Goal: Task Accomplishment & Management: Manage account settings

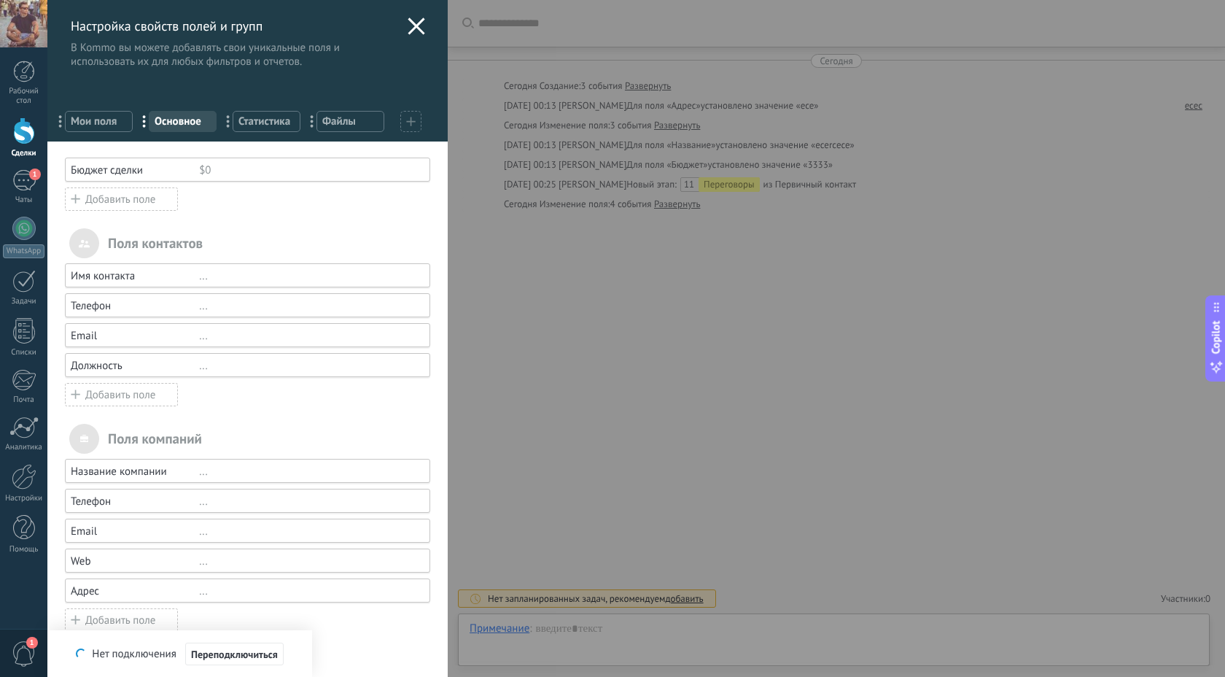
scroll to position [22, 0]
click at [419, 23] on icon at bounding box center [416, 25] width 17 height 17
click at [410, 26] on button "button" at bounding box center [416, 24] width 21 height 22
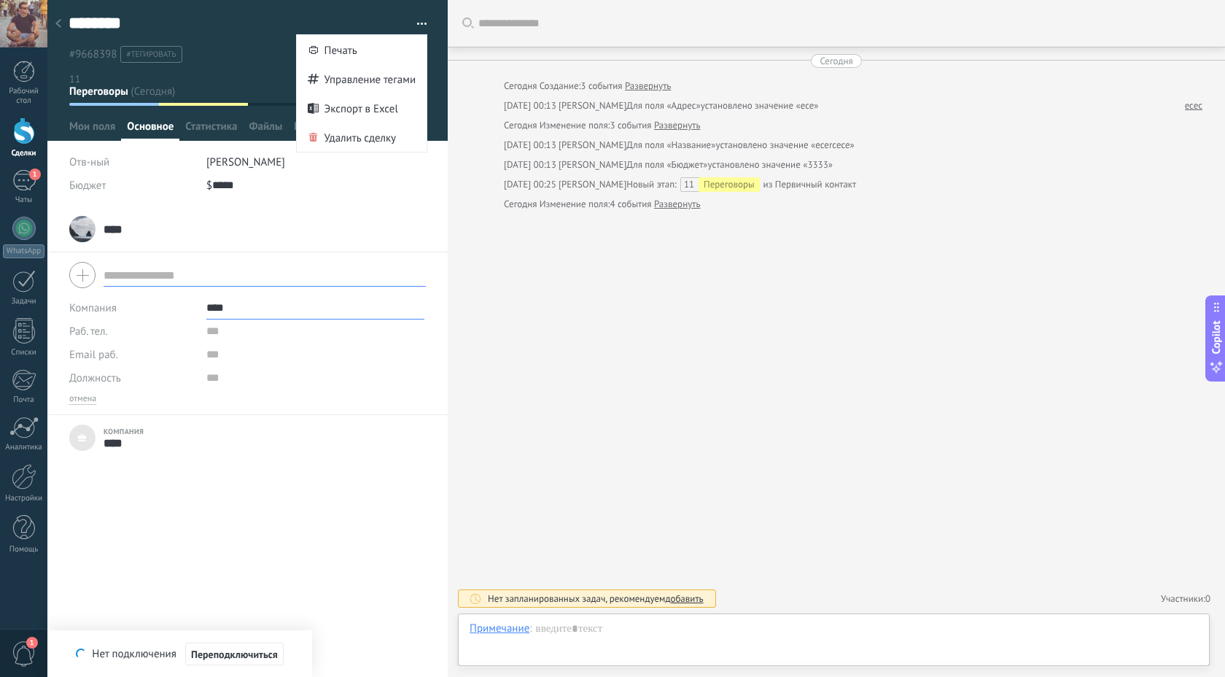
click at [617, 289] on div "Искать Загрузить еще [DATE] [DATE] Создание: 3 события Развернуть [DATE] 00:13 …" at bounding box center [836, 338] width 777 height 677
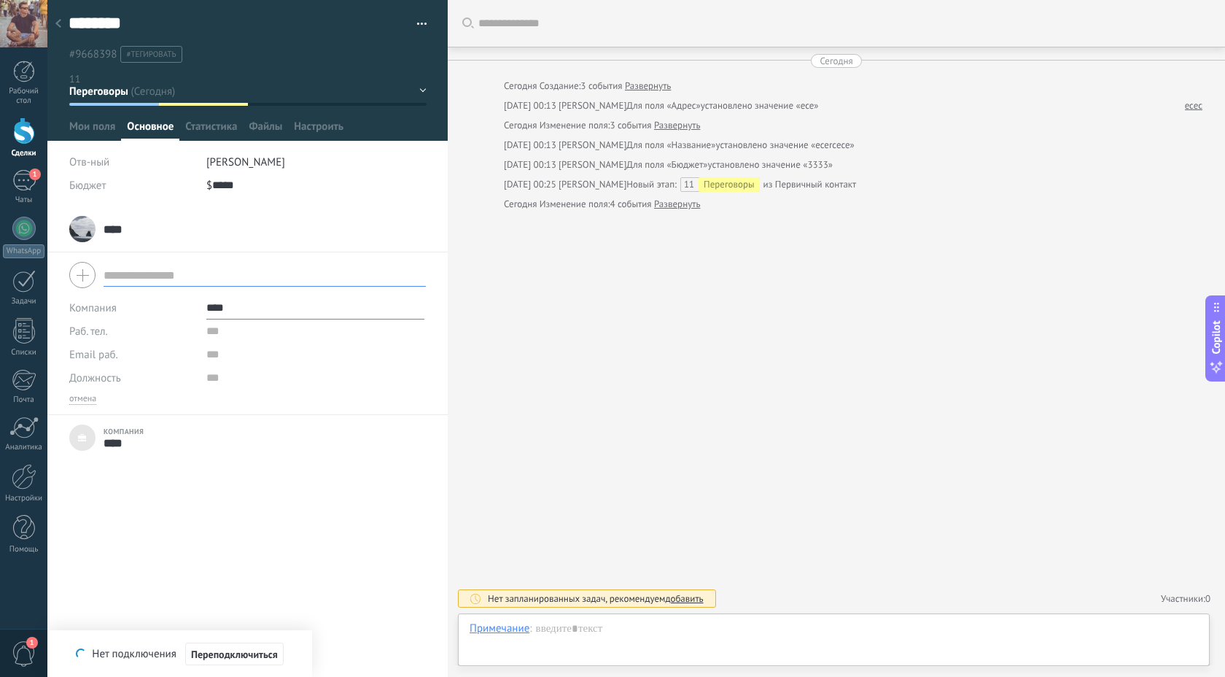
click at [61, 23] on div at bounding box center [58, 24] width 20 height 28
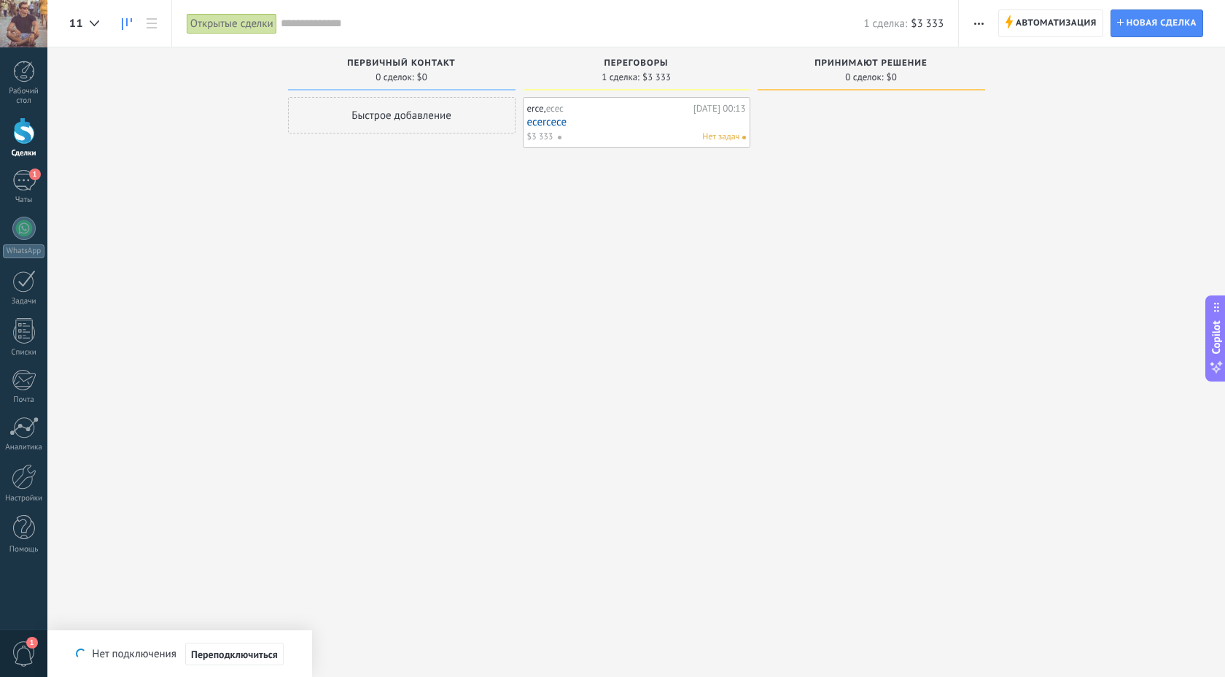
click at [28, 133] on div at bounding box center [24, 130] width 22 height 27
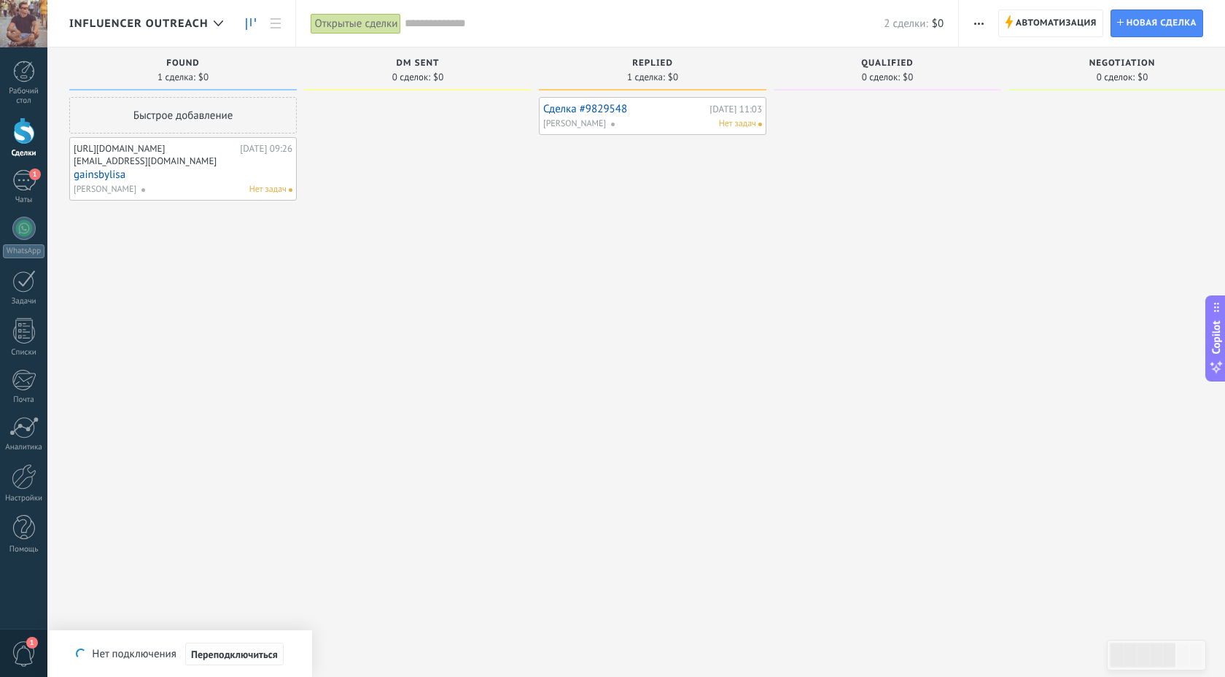
click at [595, 106] on link "Сделка #9829548" at bounding box center [624, 109] width 163 height 12
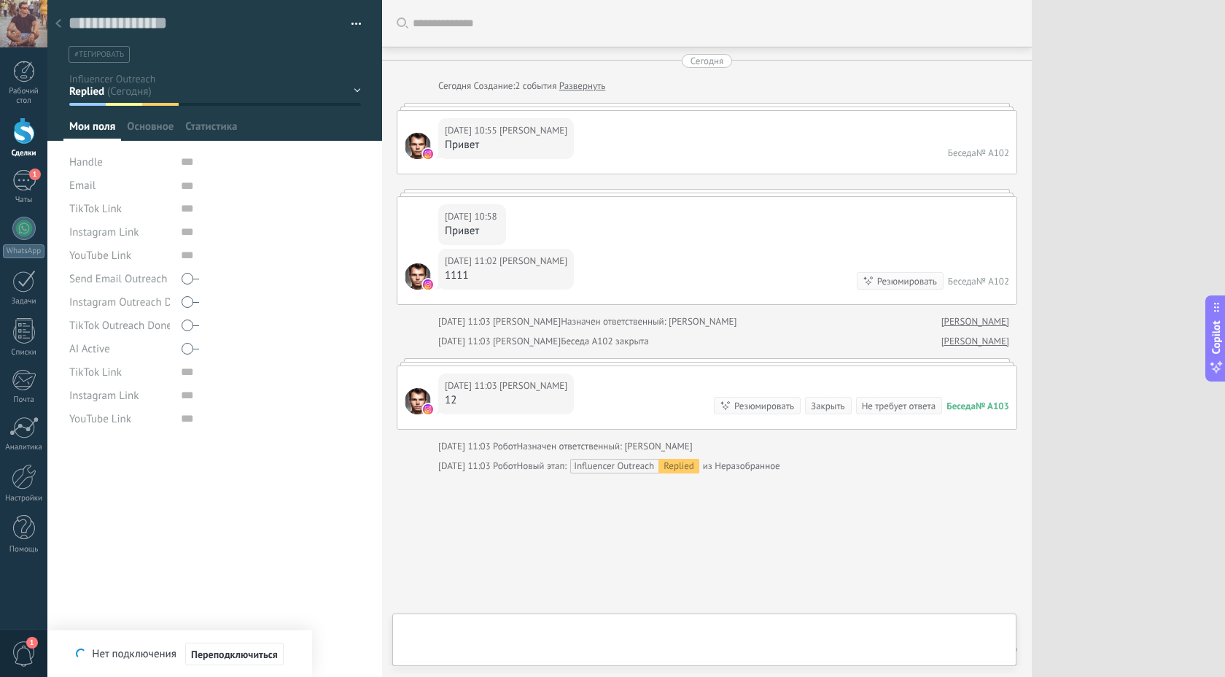
scroll to position [50, 0]
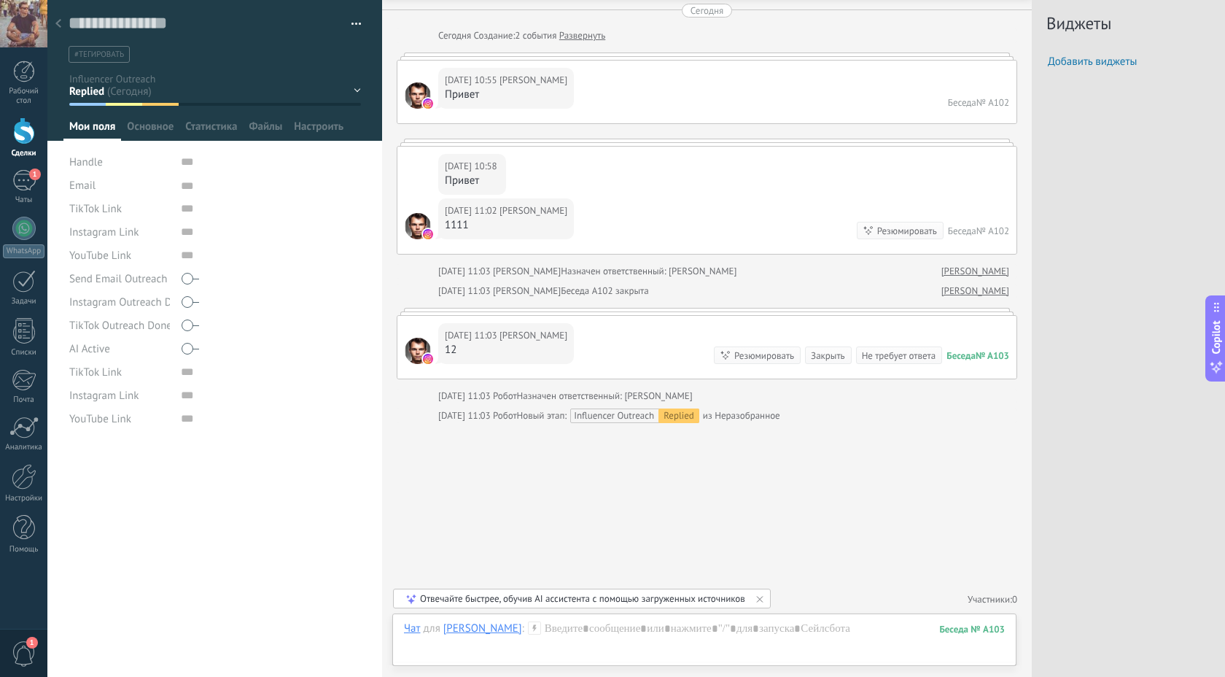
click at [411, 177] on div "[DATE] 10:58 [PERSON_NAME] Привет" at bounding box center [706, 173] width 619 height 52
click at [427, 139] on div at bounding box center [707, 142] width 620 height 7
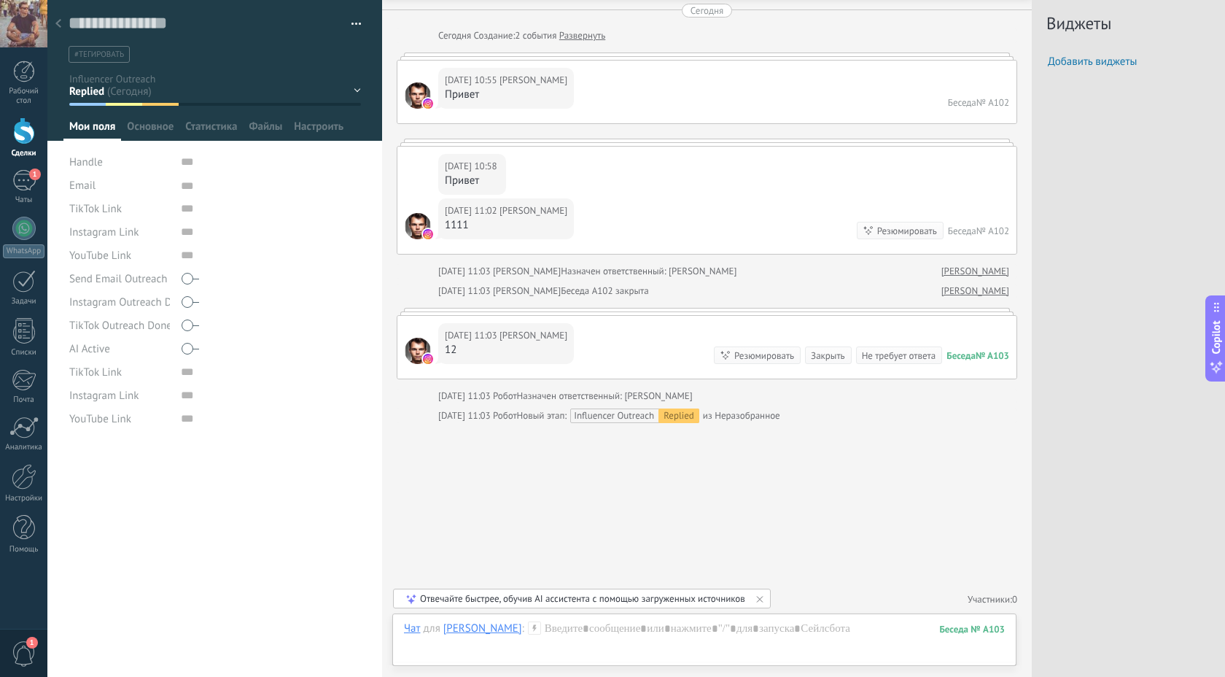
click at [427, 139] on div at bounding box center [707, 142] width 620 height 7
click at [60, 22] on icon at bounding box center [58, 23] width 6 height 9
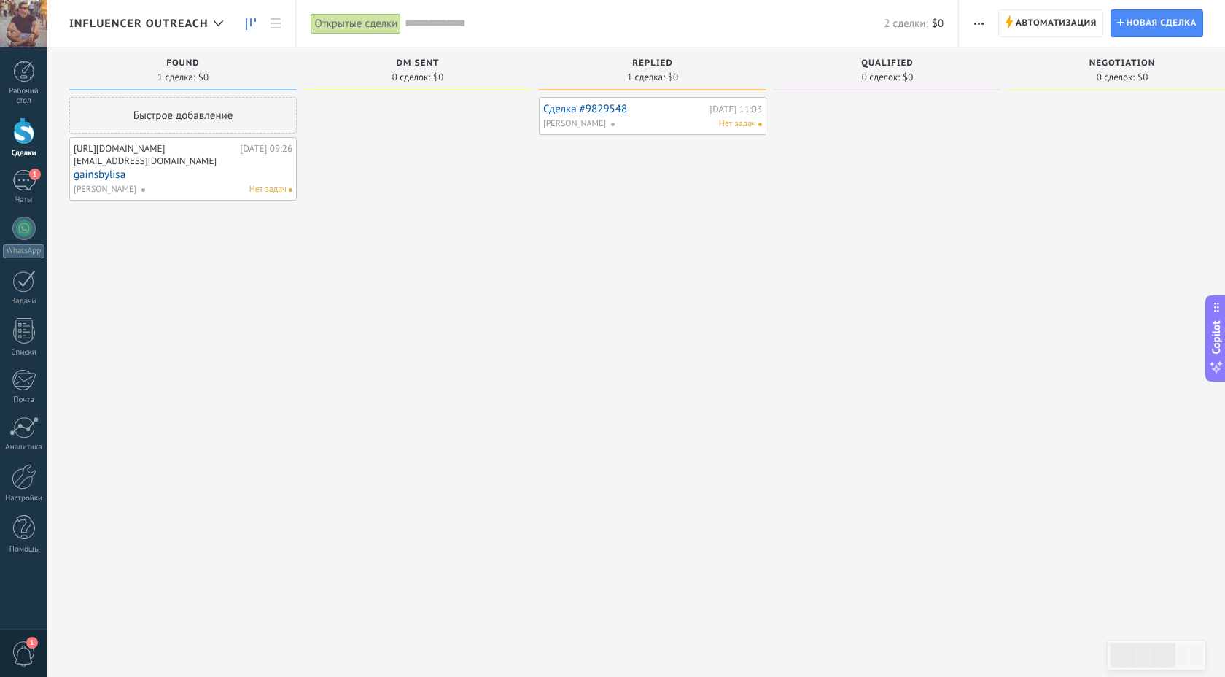
click at [276, 152] on div "[DATE] 09:26" at bounding box center [266, 149] width 52 height 12
click at [247, 179] on link "gainsbylisa" at bounding box center [183, 174] width 219 height 12
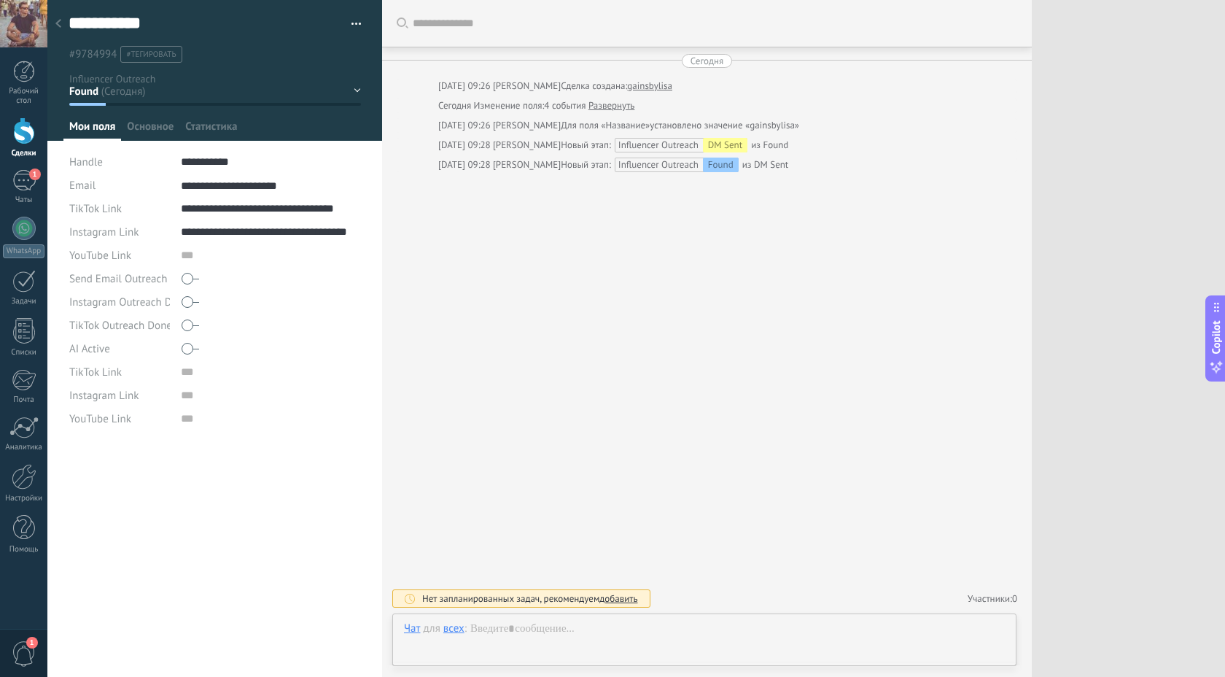
scroll to position [15, 0]
click at [59, 24] on icon at bounding box center [58, 23] width 6 height 9
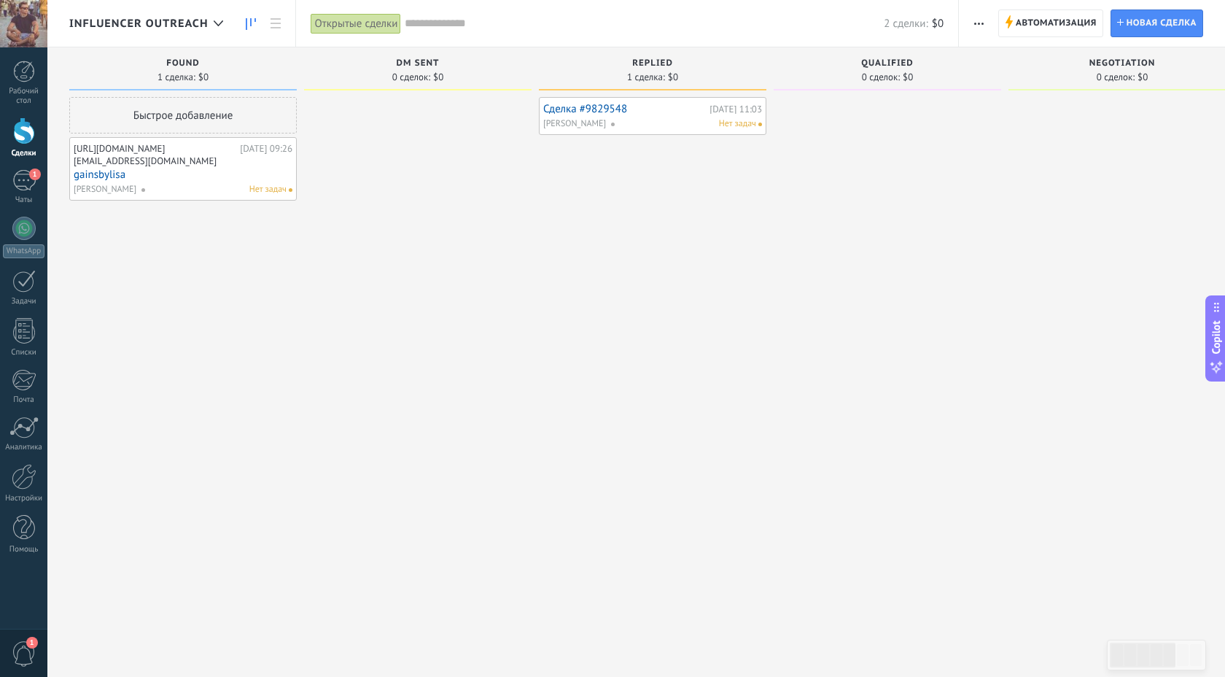
click at [593, 110] on link "Сделка #9829548" at bounding box center [624, 109] width 163 height 12
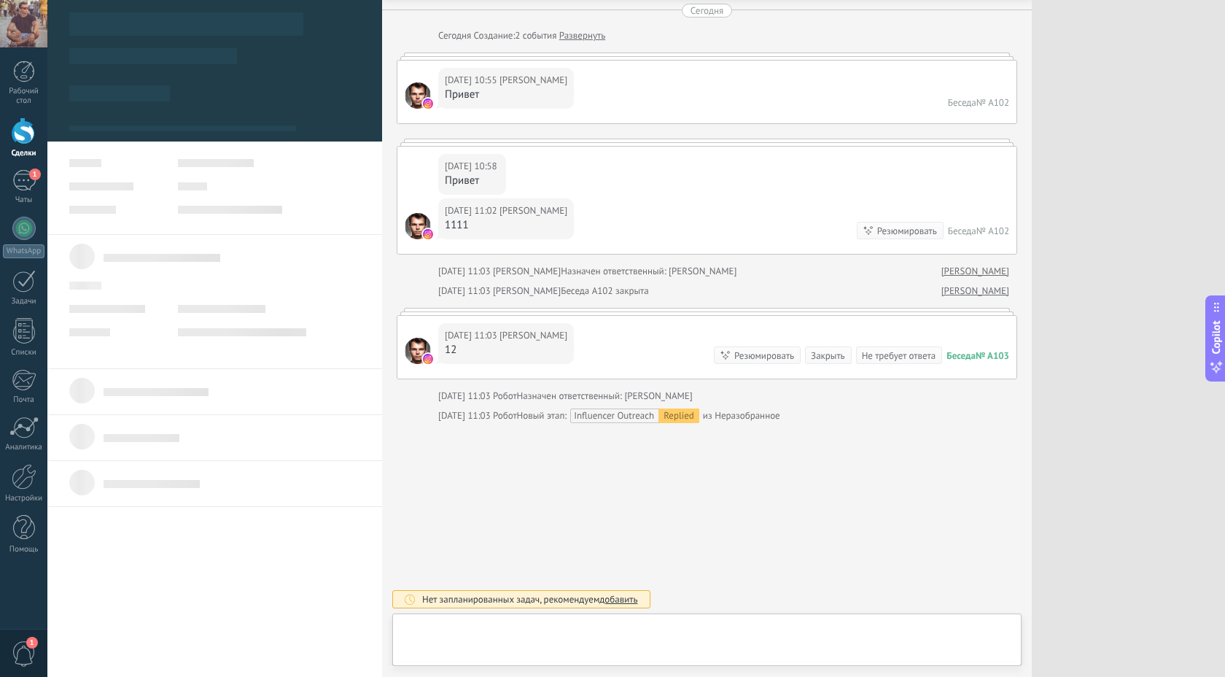
scroll to position [15, 0]
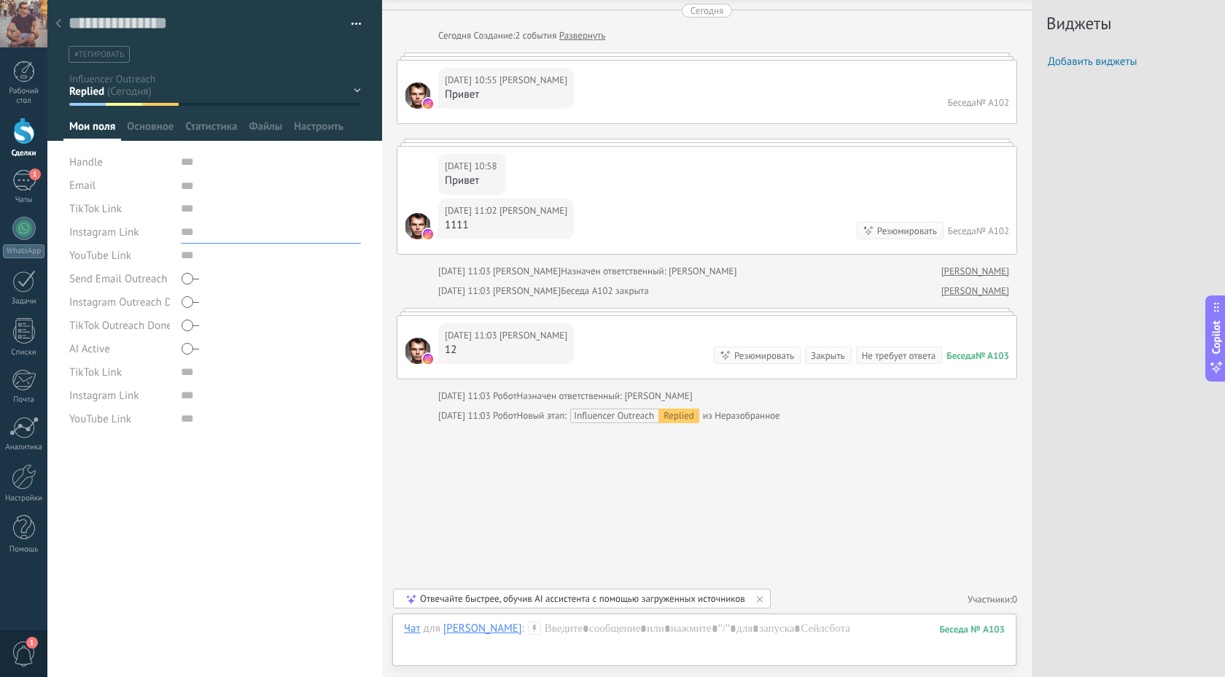
click at [184, 234] on input "text" at bounding box center [271, 231] width 180 height 23
click at [260, 461] on div "**********" at bounding box center [214, 559] width 335 height 233
click at [182, 376] on input "url" at bounding box center [271, 371] width 180 height 23
click at [58, 23] on use at bounding box center [58, 23] width 6 height 9
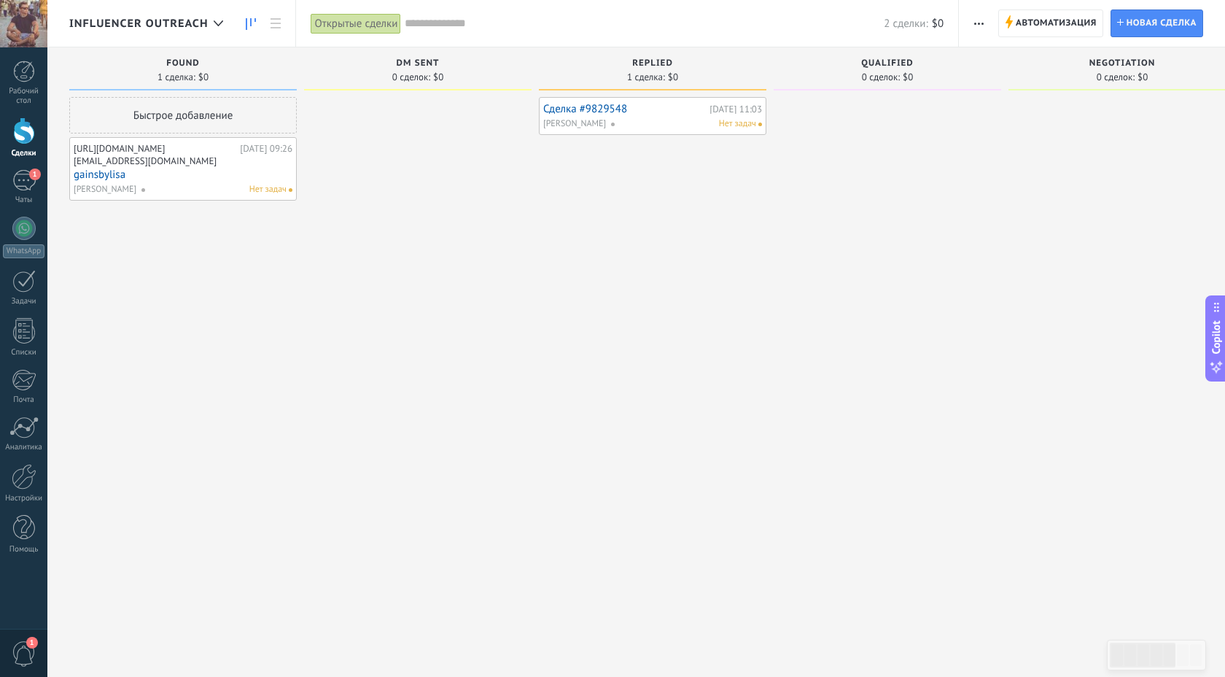
click at [609, 113] on link "Сделка #9829548" at bounding box center [624, 109] width 163 height 12
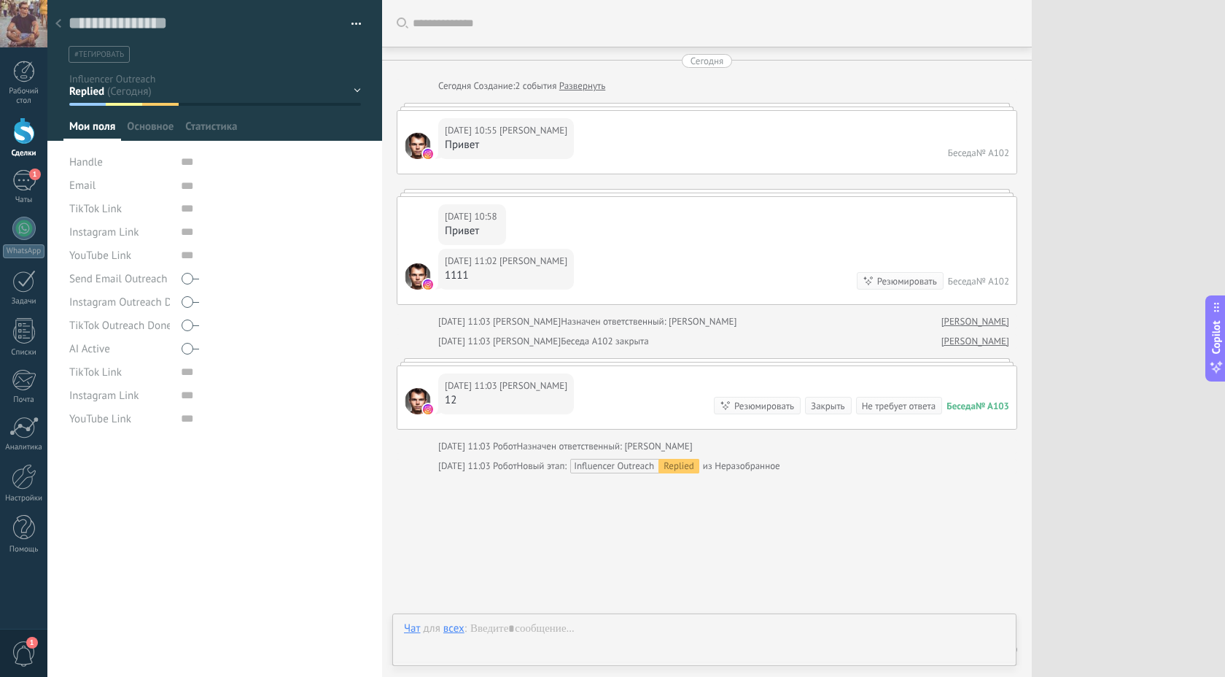
scroll to position [50, 0]
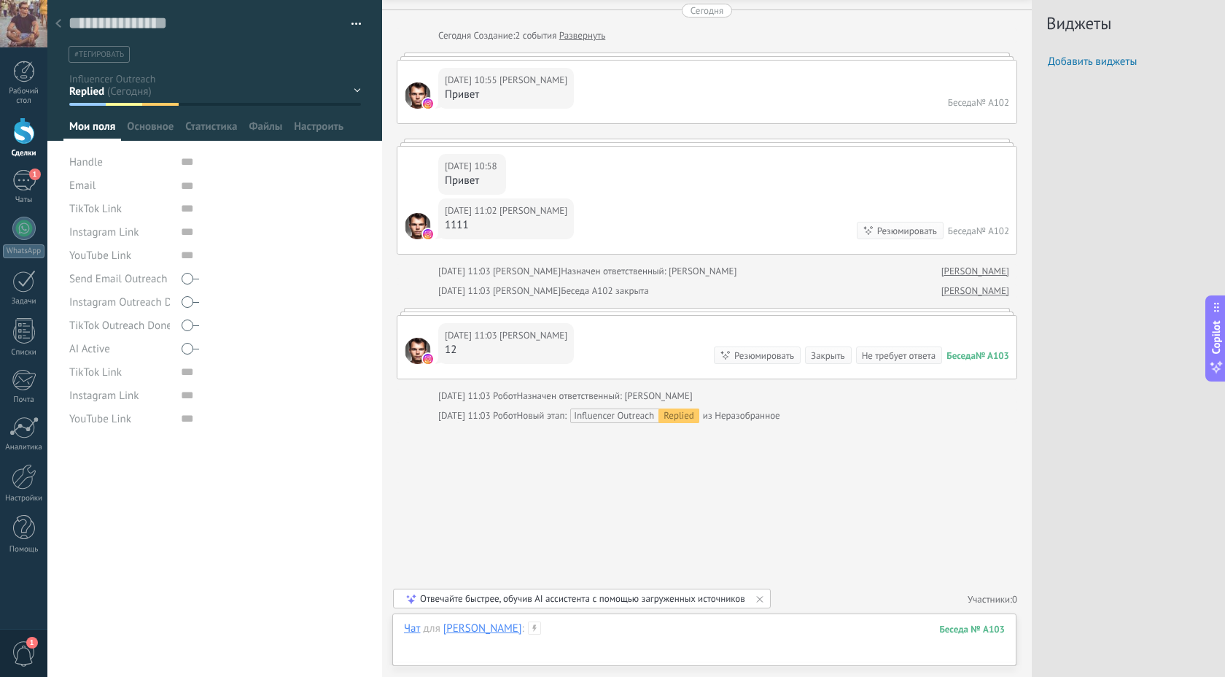
click at [558, 628] on div at bounding box center [704, 643] width 601 height 44
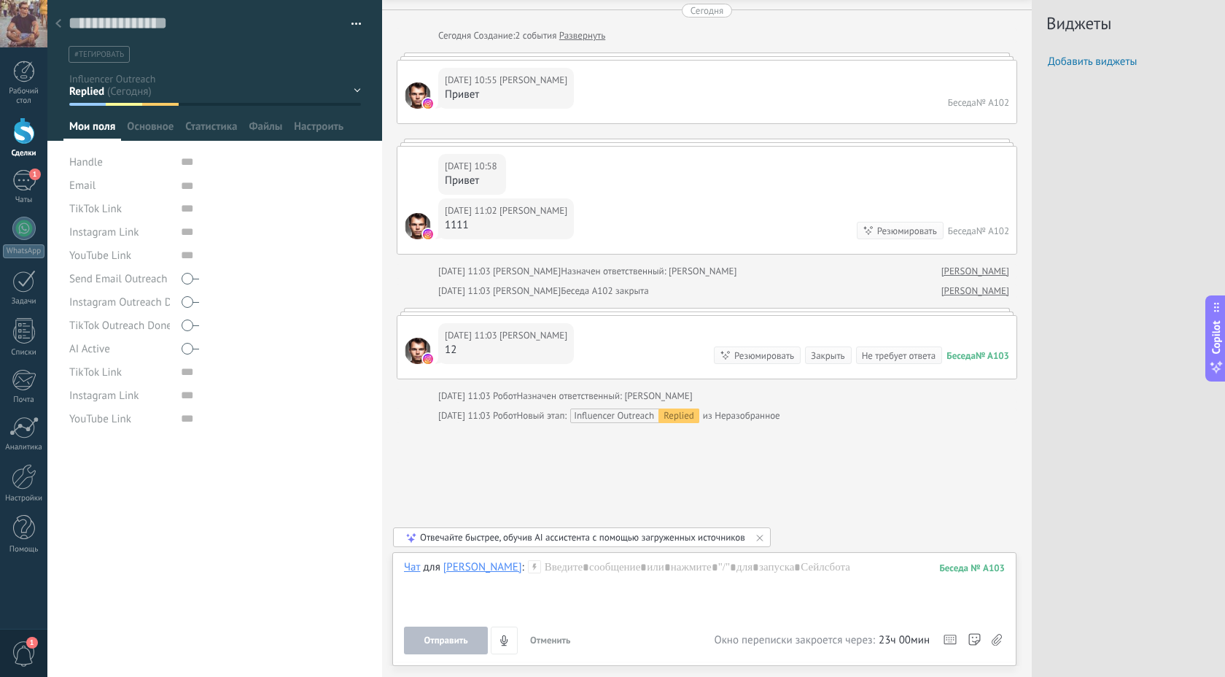
click at [528, 564] on icon at bounding box center [534, 566] width 13 height 13
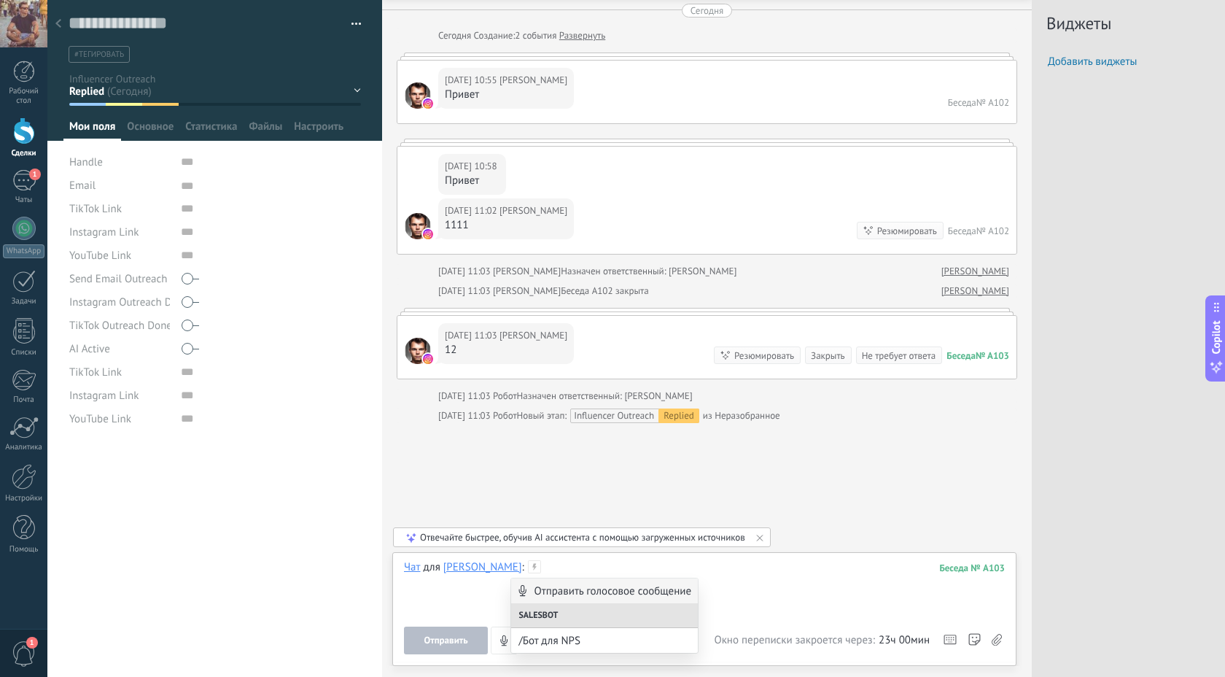
click at [467, 600] on div at bounding box center [704, 587] width 601 height 55
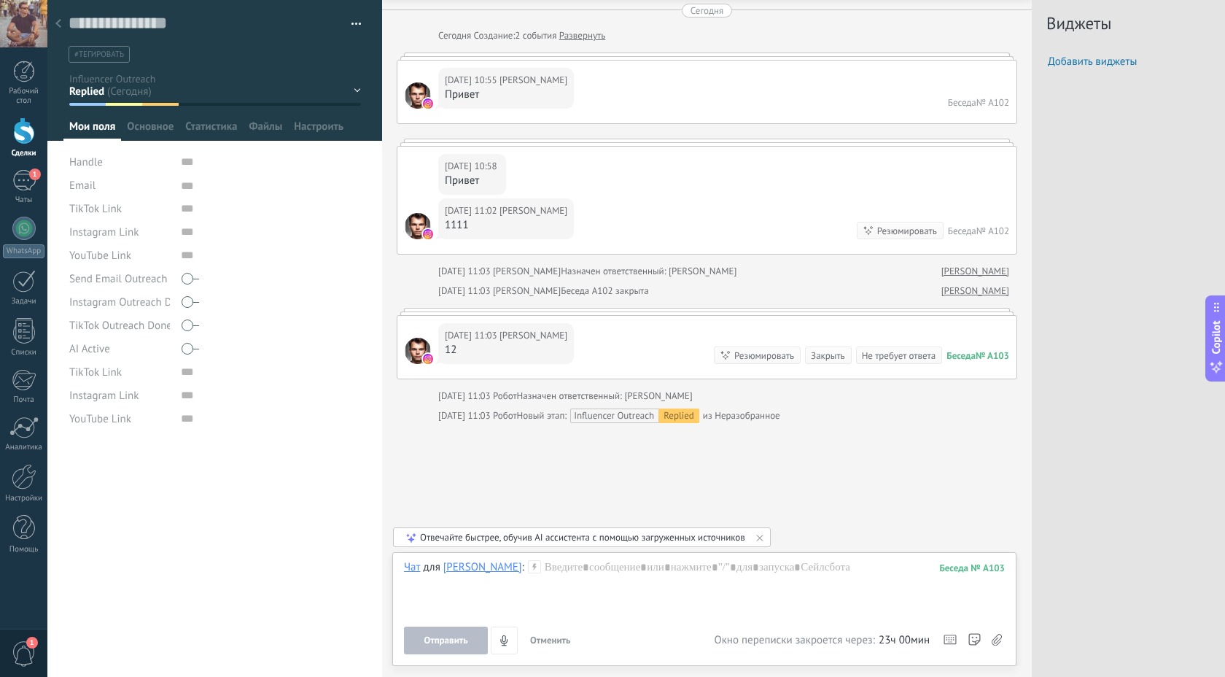
click at [55, 26] on icon at bounding box center [58, 23] width 6 height 9
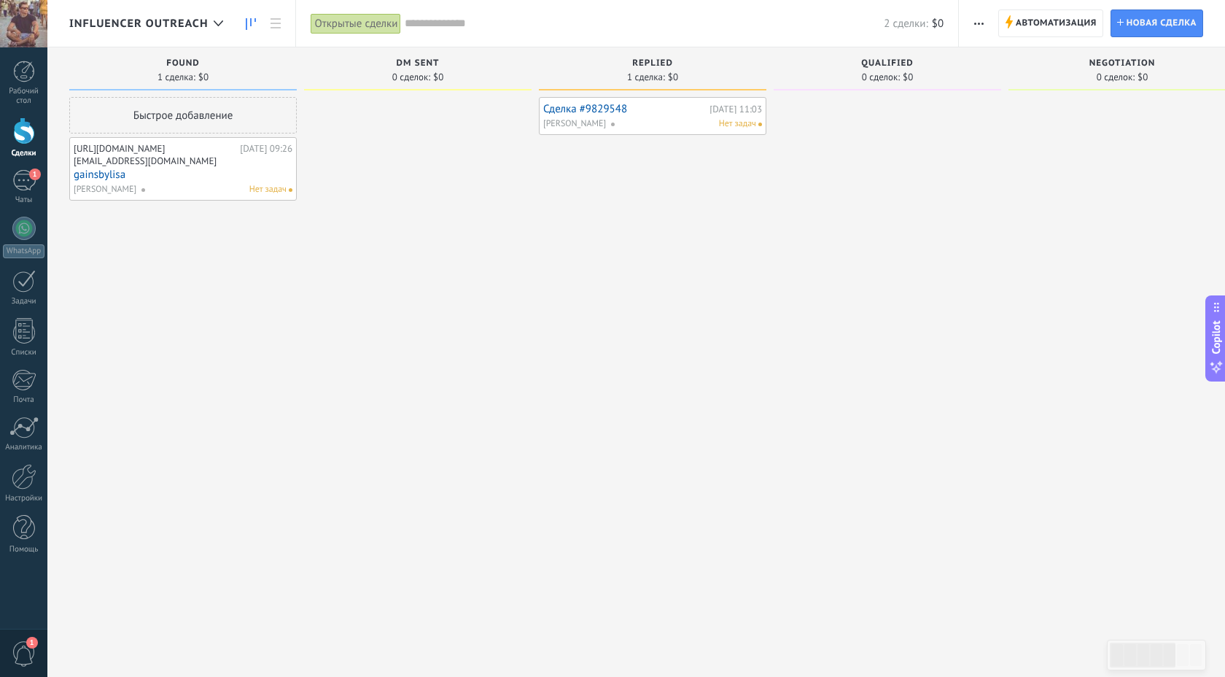
click at [585, 108] on link "Сделка #9829548" at bounding box center [624, 109] width 163 height 12
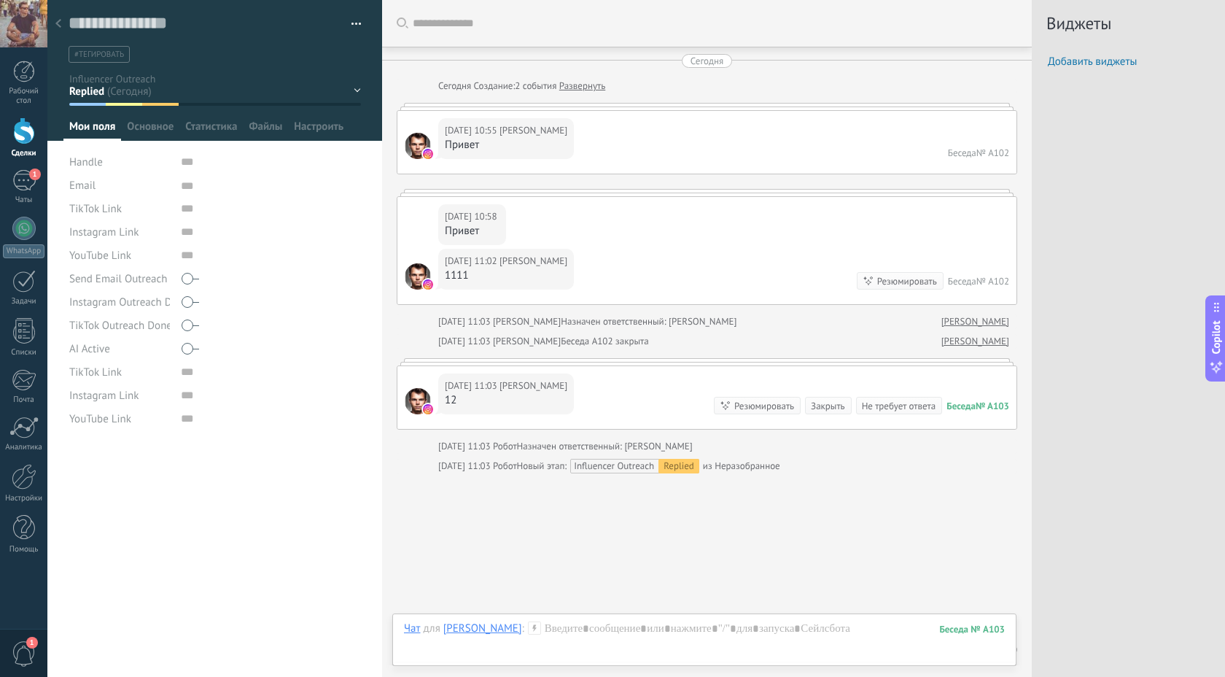
scroll to position [50, 0]
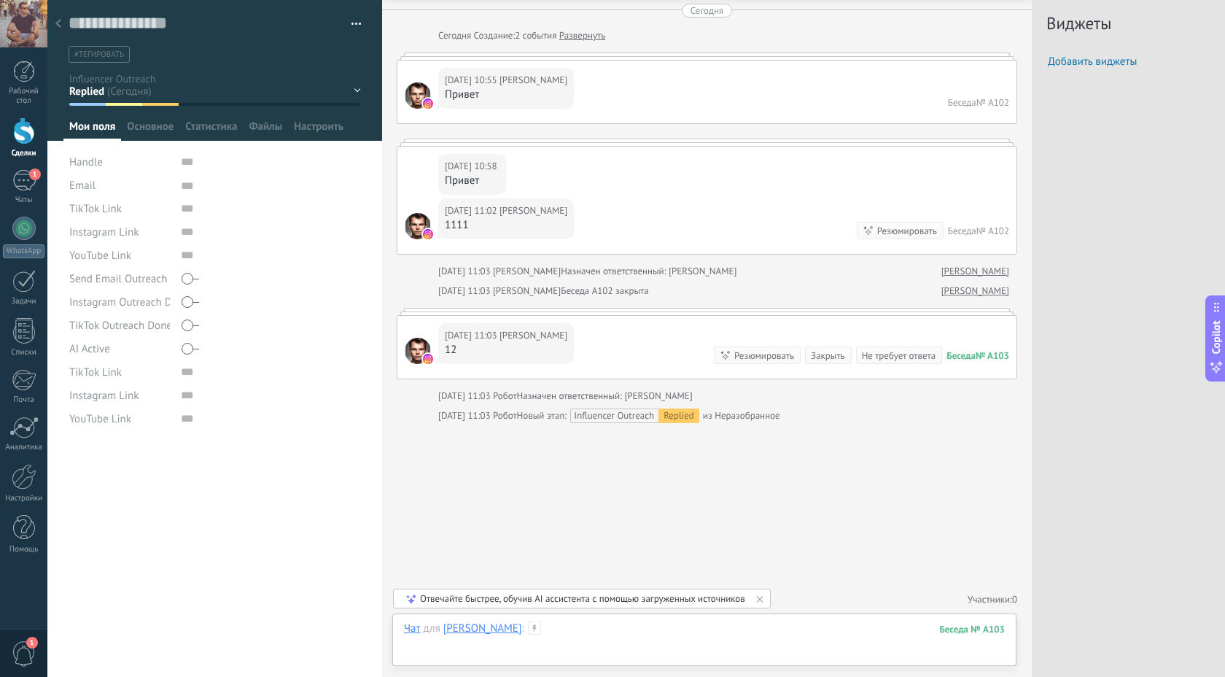
click at [609, 636] on div at bounding box center [704, 643] width 601 height 44
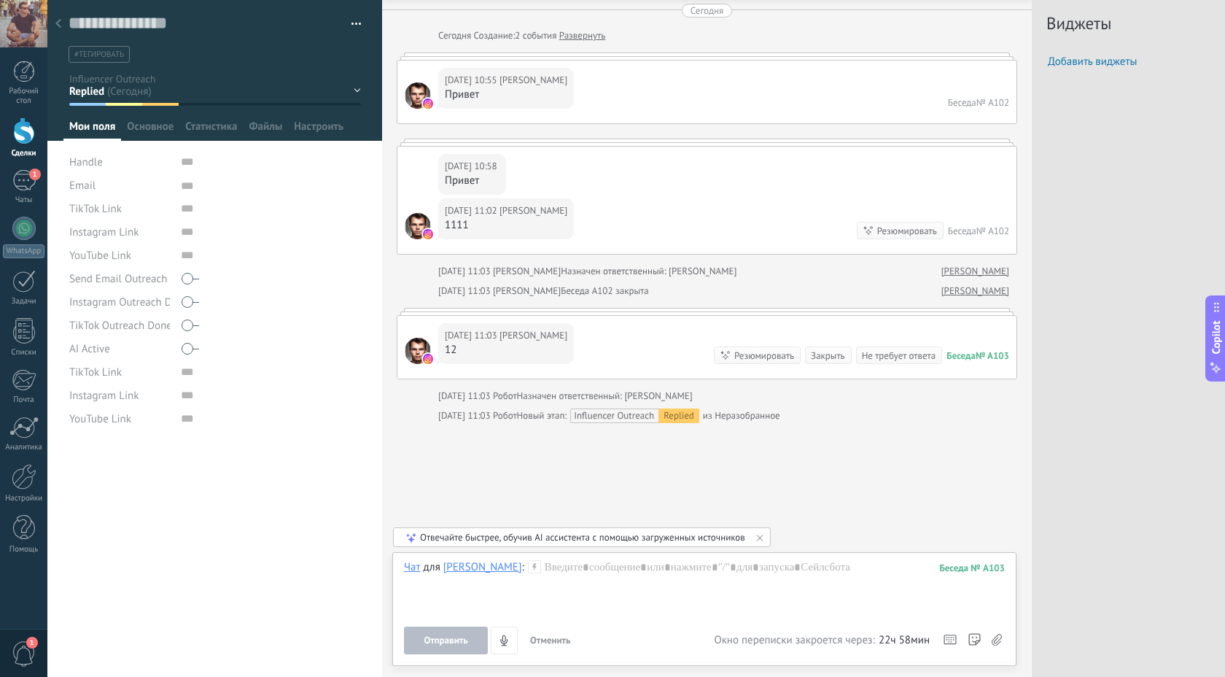
click at [63, 28] on div at bounding box center [58, 24] width 20 height 28
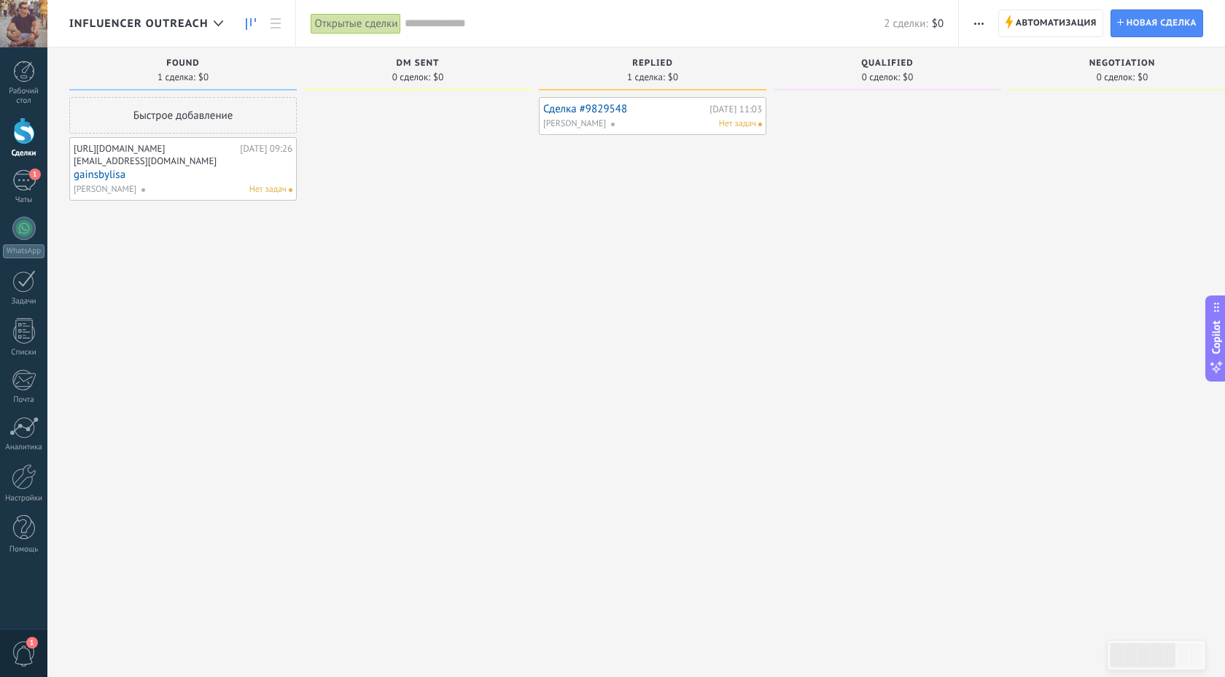
click at [611, 108] on link "Сделка #9829548" at bounding box center [624, 109] width 163 height 12
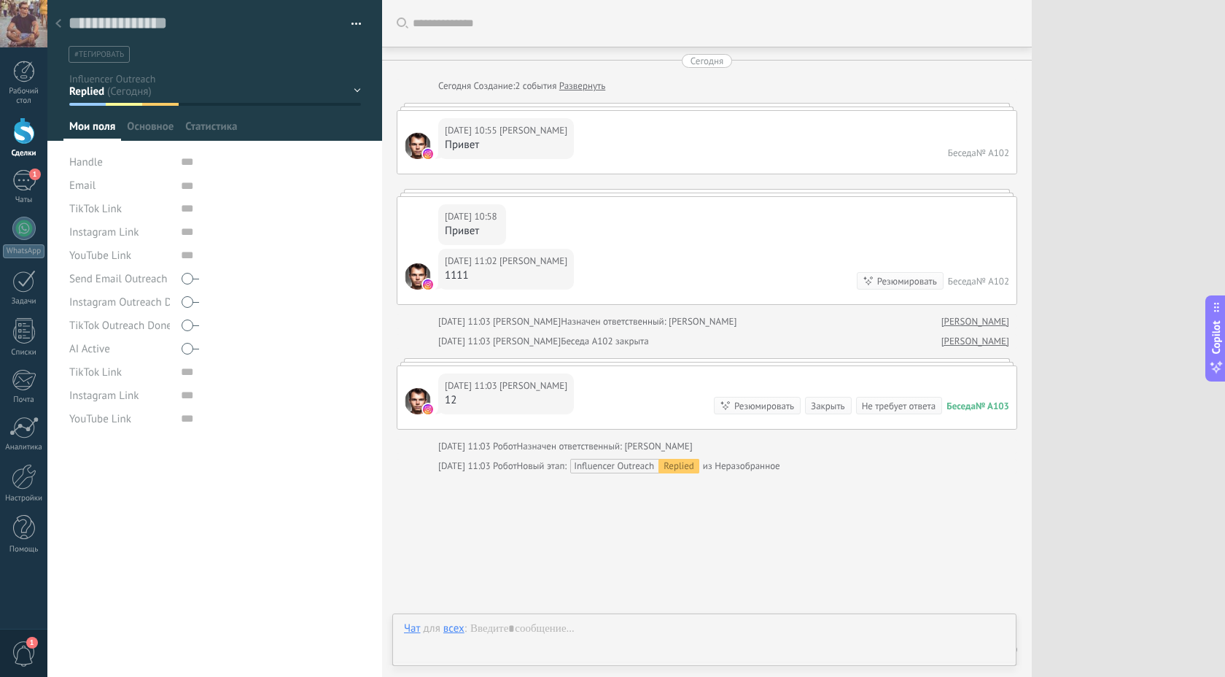
scroll to position [50, 0]
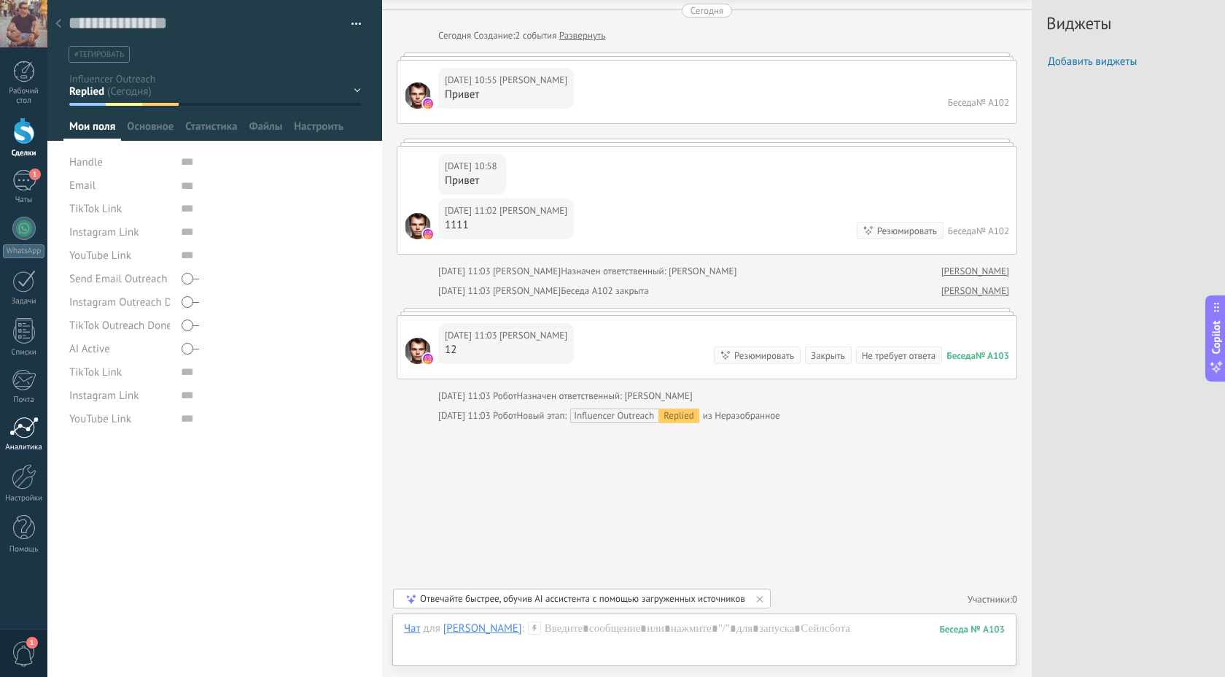
click at [23, 437] on div at bounding box center [23, 427] width 29 height 22
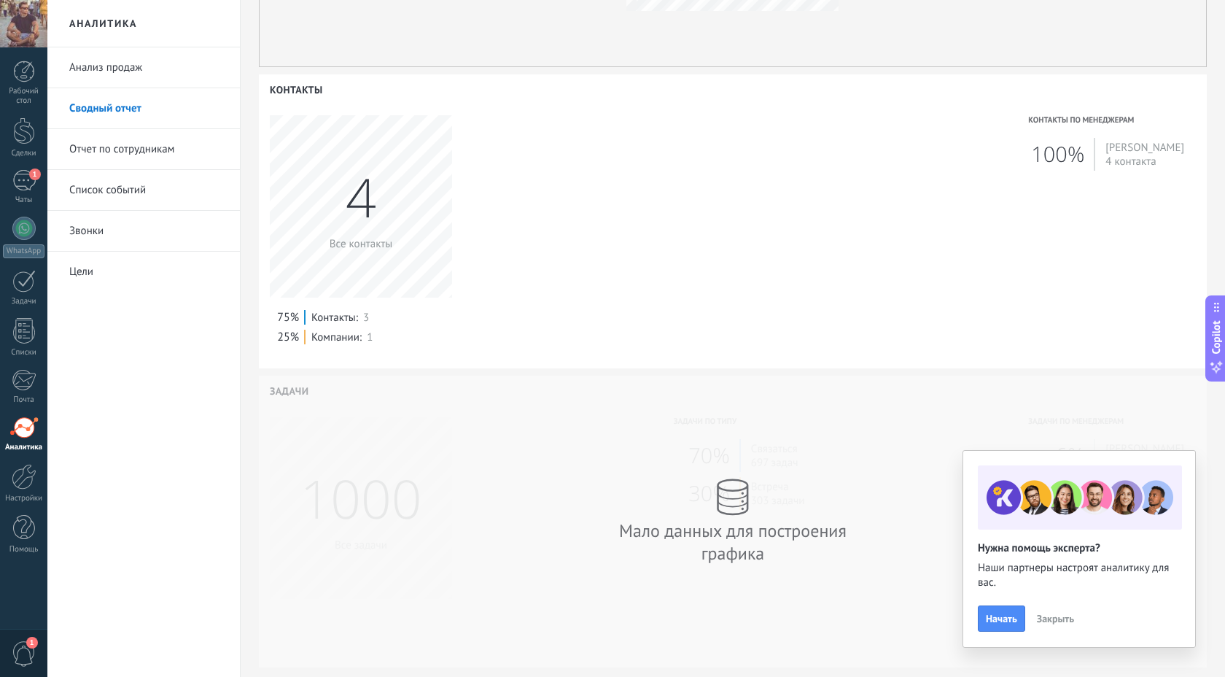
scroll to position [623, 0]
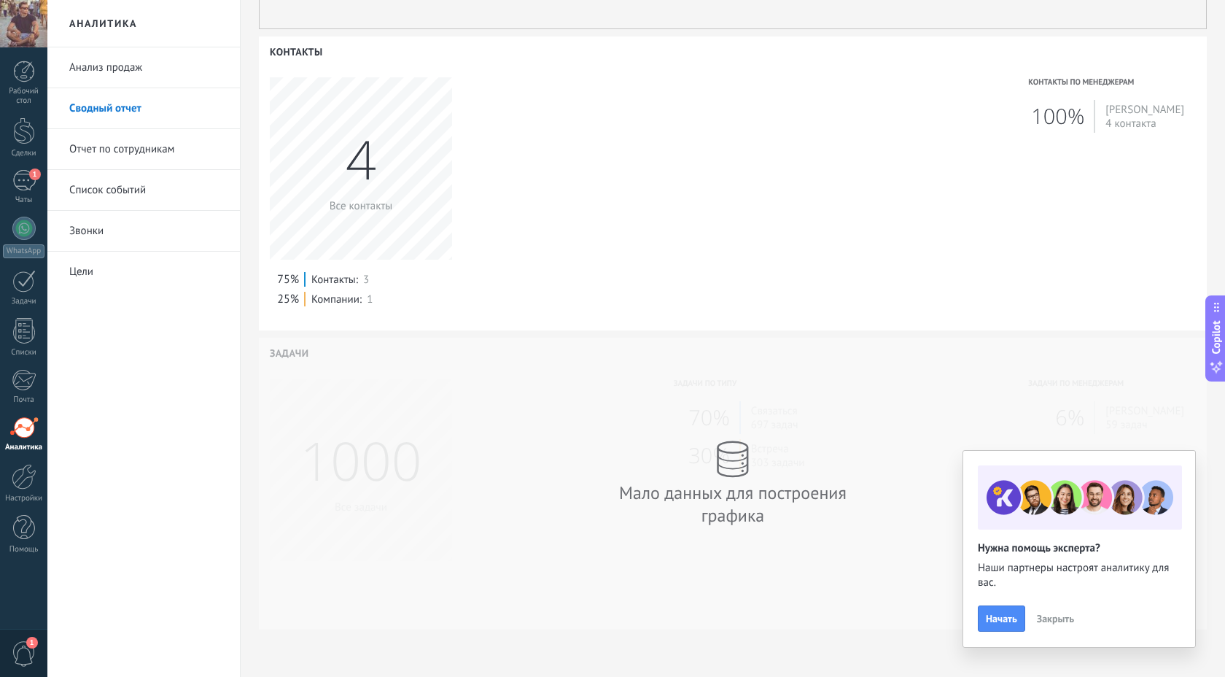
click at [128, 69] on link "Анализ продаж" at bounding box center [147, 67] width 156 height 41
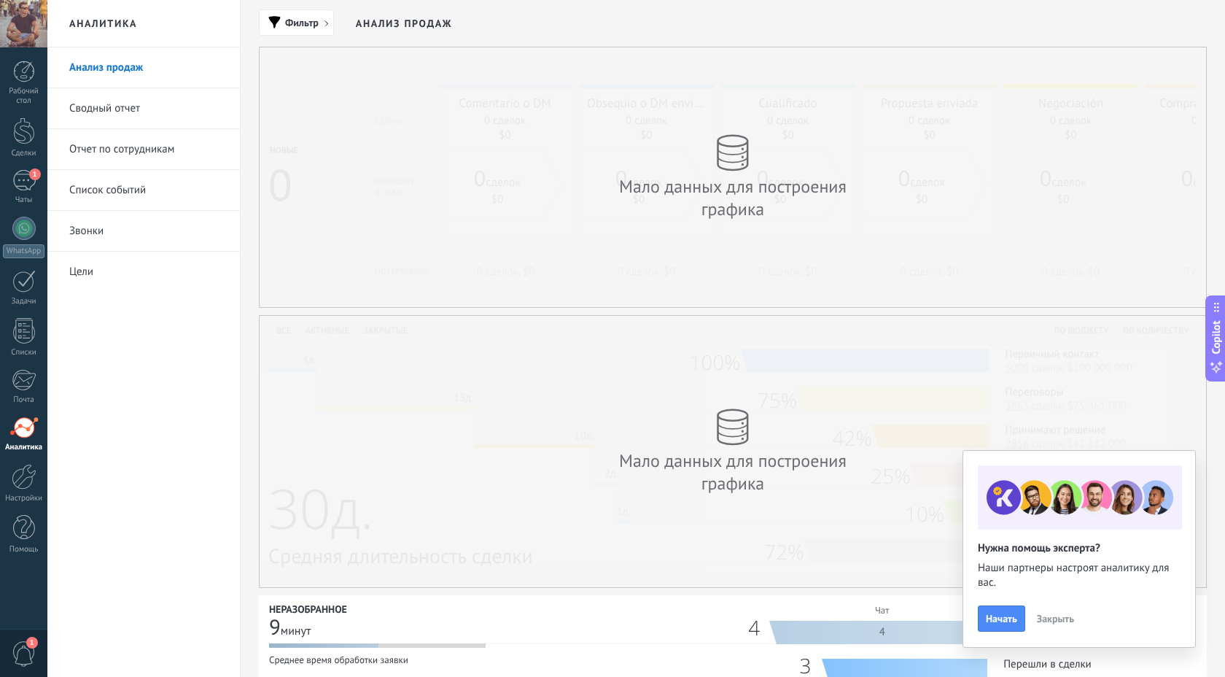
click at [120, 152] on link "Отчет по сотрудникам" at bounding box center [147, 149] width 156 height 41
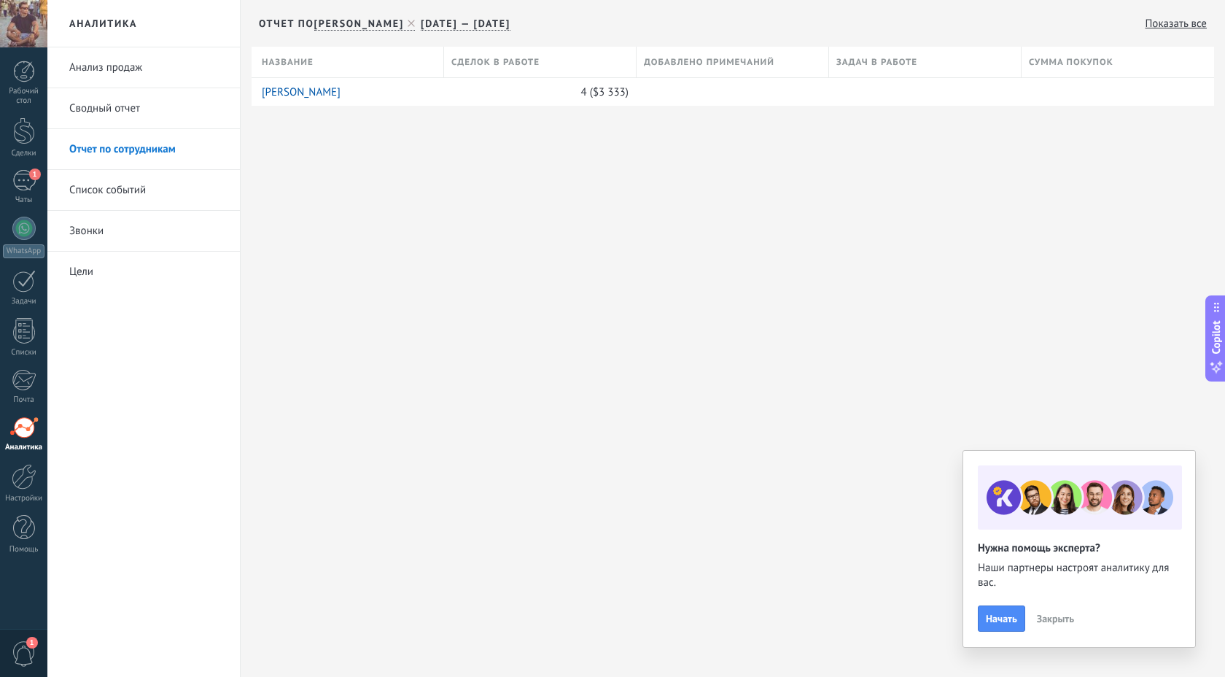
click at [117, 181] on link "Список событий" at bounding box center [147, 190] width 156 height 41
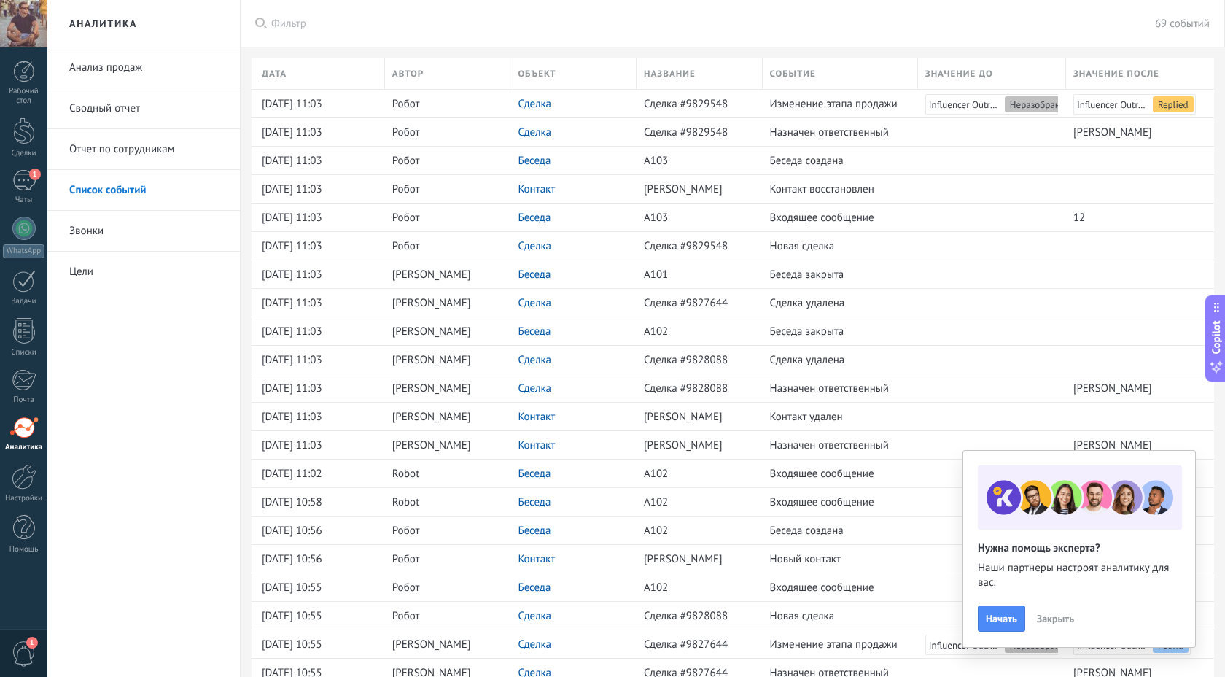
click at [84, 271] on link "Цели" at bounding box center [147, 272] width 156 height 41
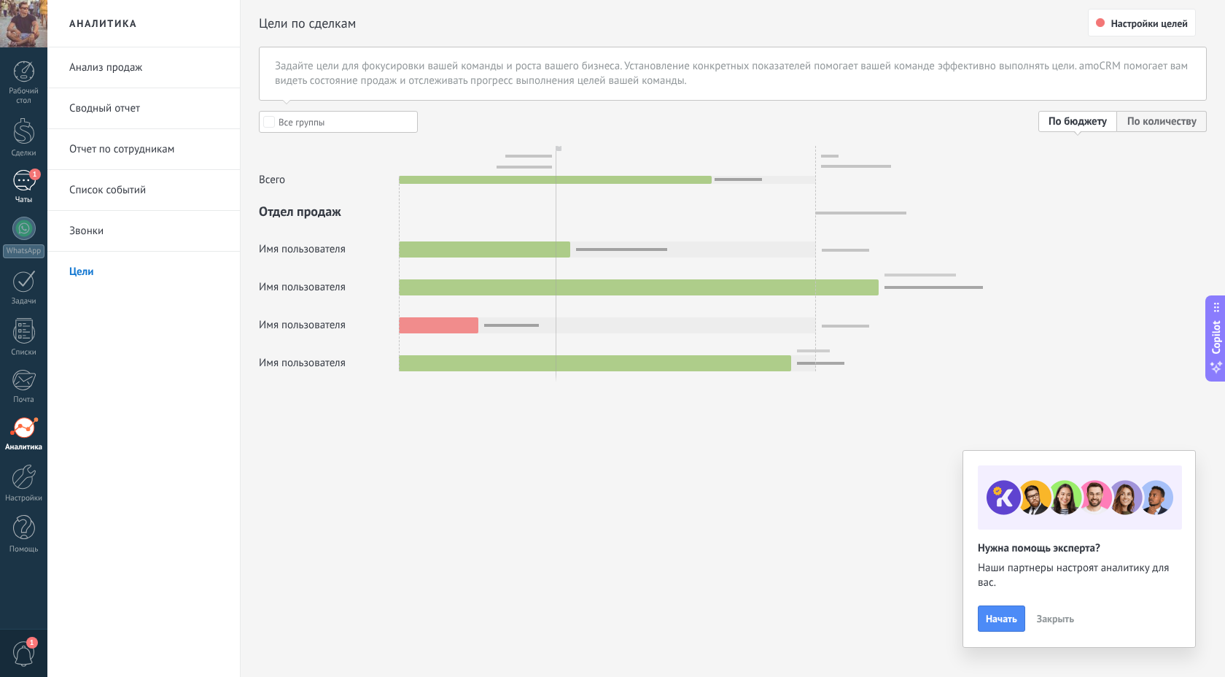
click at [26, 179] on div "1" at bounding box center [23, 180] width 23 height 21
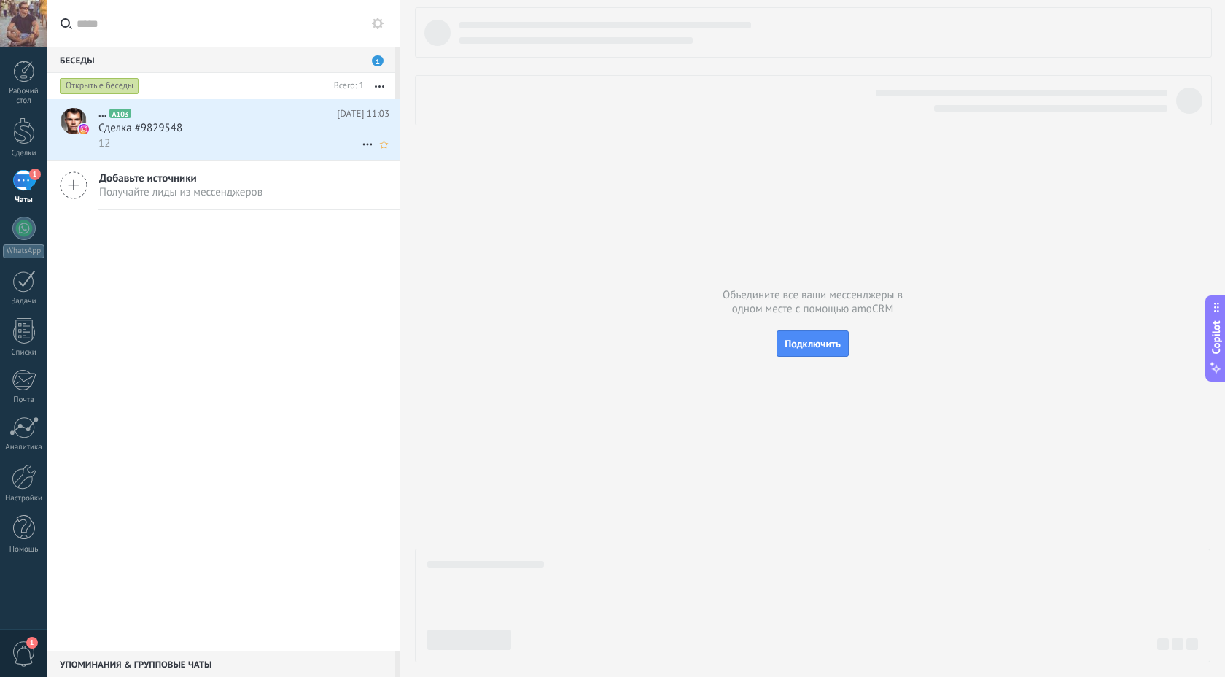
click at [144, 129] on span "Сделка #9829548" at bounding box center [140, 128] width 84 height 15
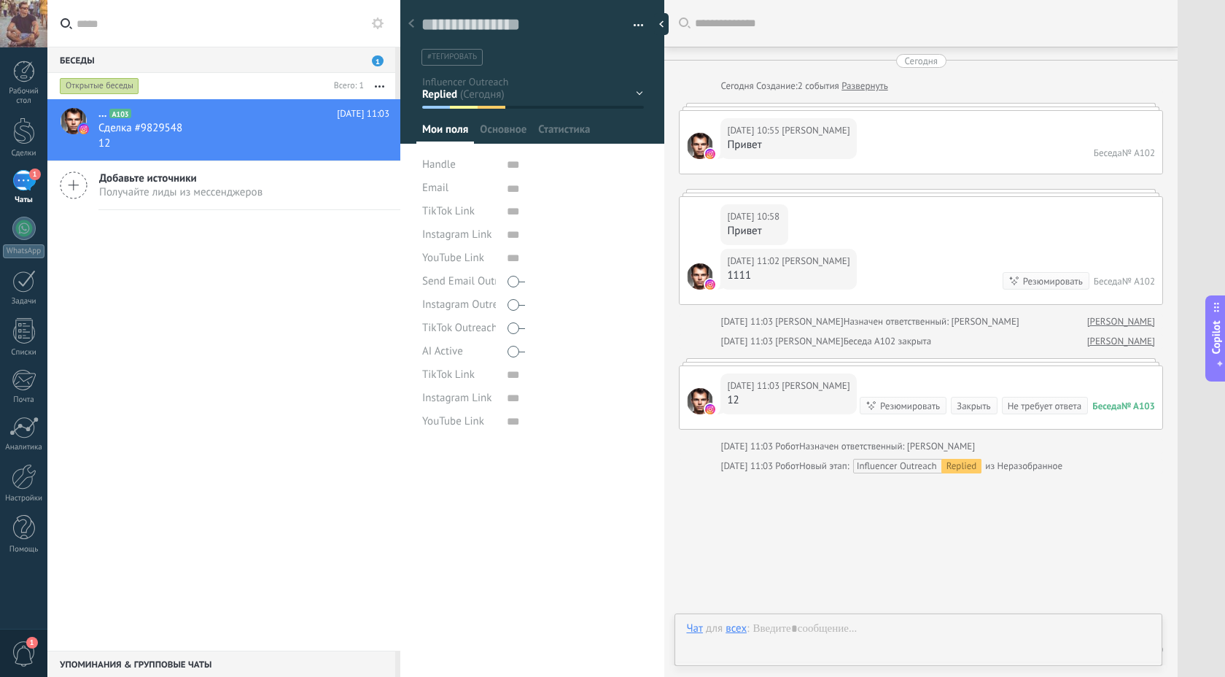
type textarea "***"
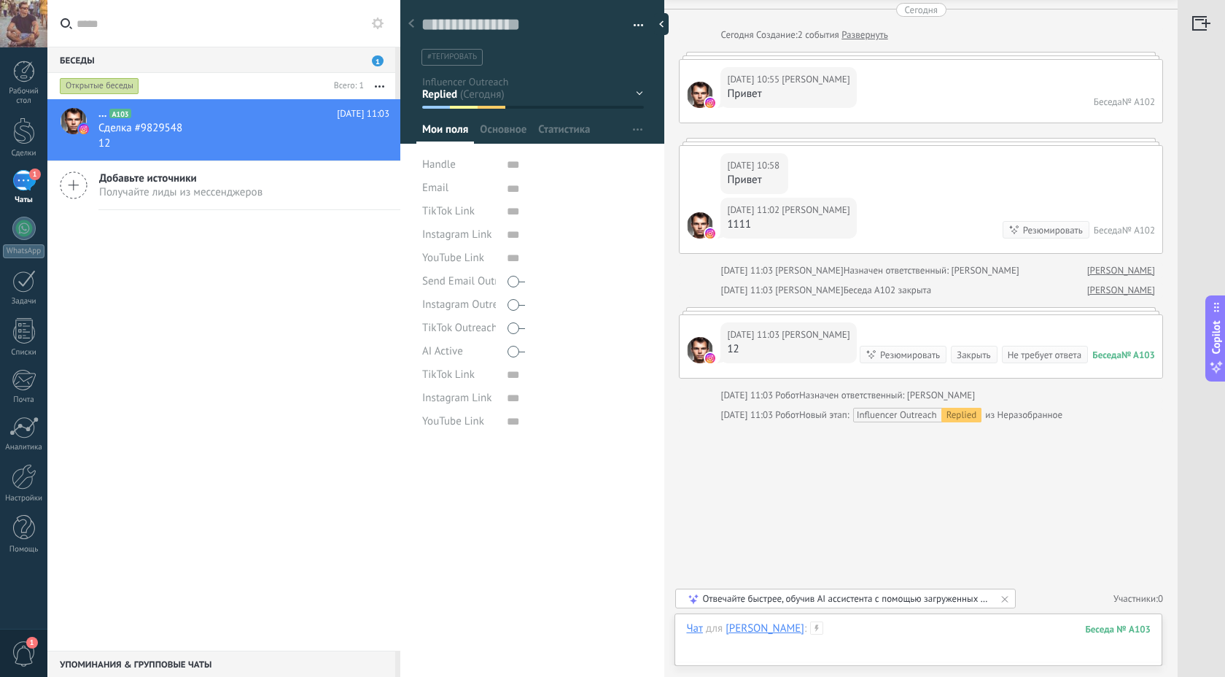
click at [840, 631] on div at bounding box center [918, 643] width 464 height 44
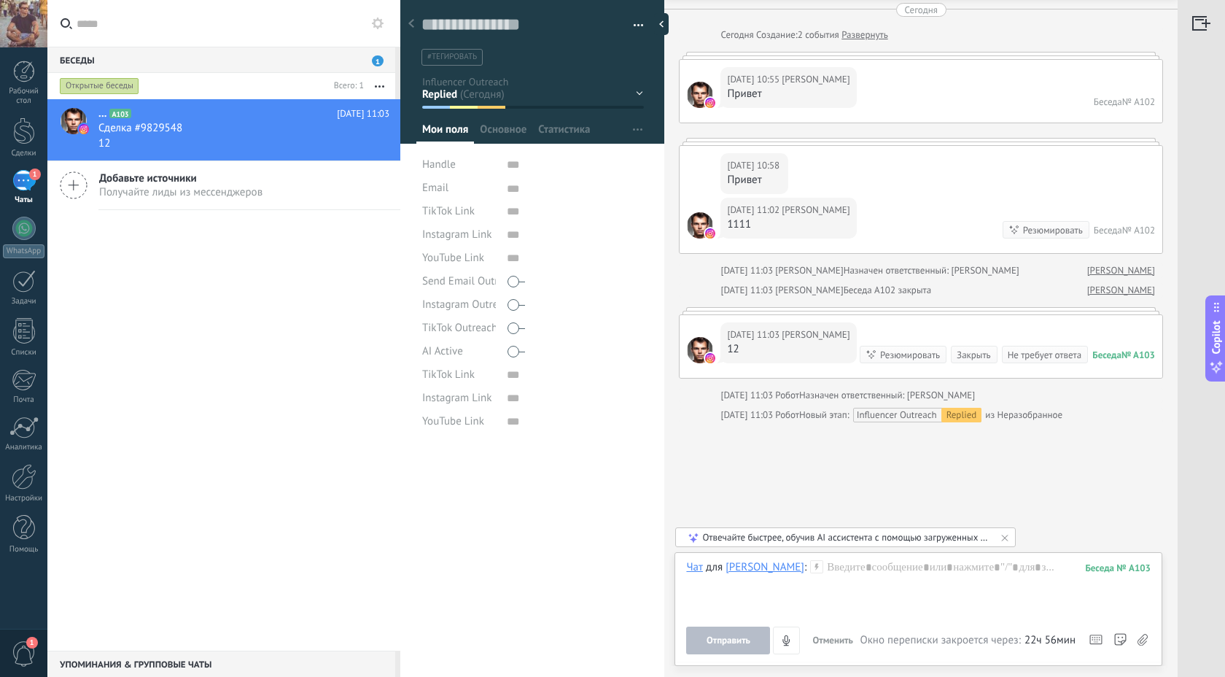
click at [811, 566] on use at bounding box center [817, 566] width 12 height 12
